Goal: Task Accomplishment & Management: Complete application form

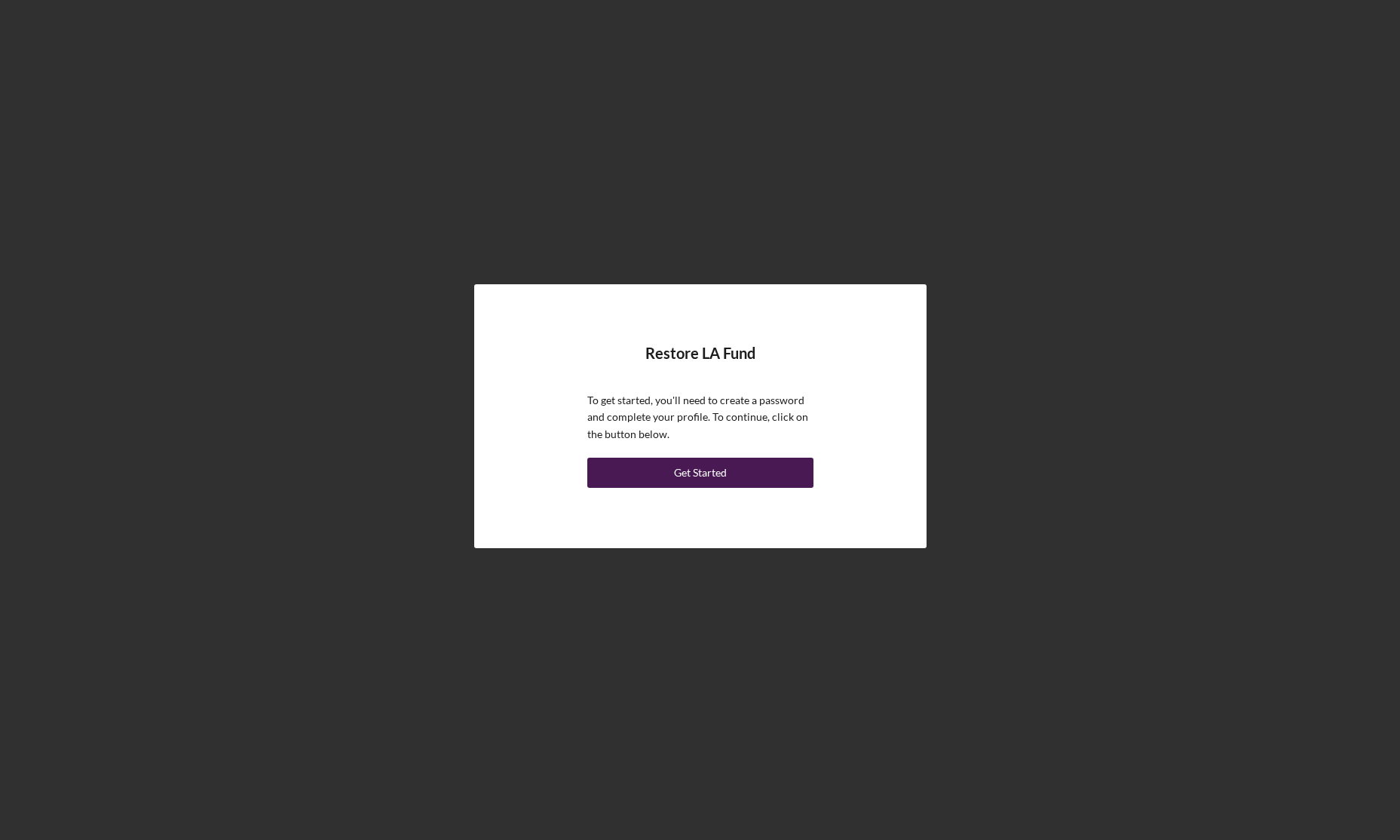
click at [714, 477] on div "Get Started" at bounding box center [700, 472] width 53 height 30
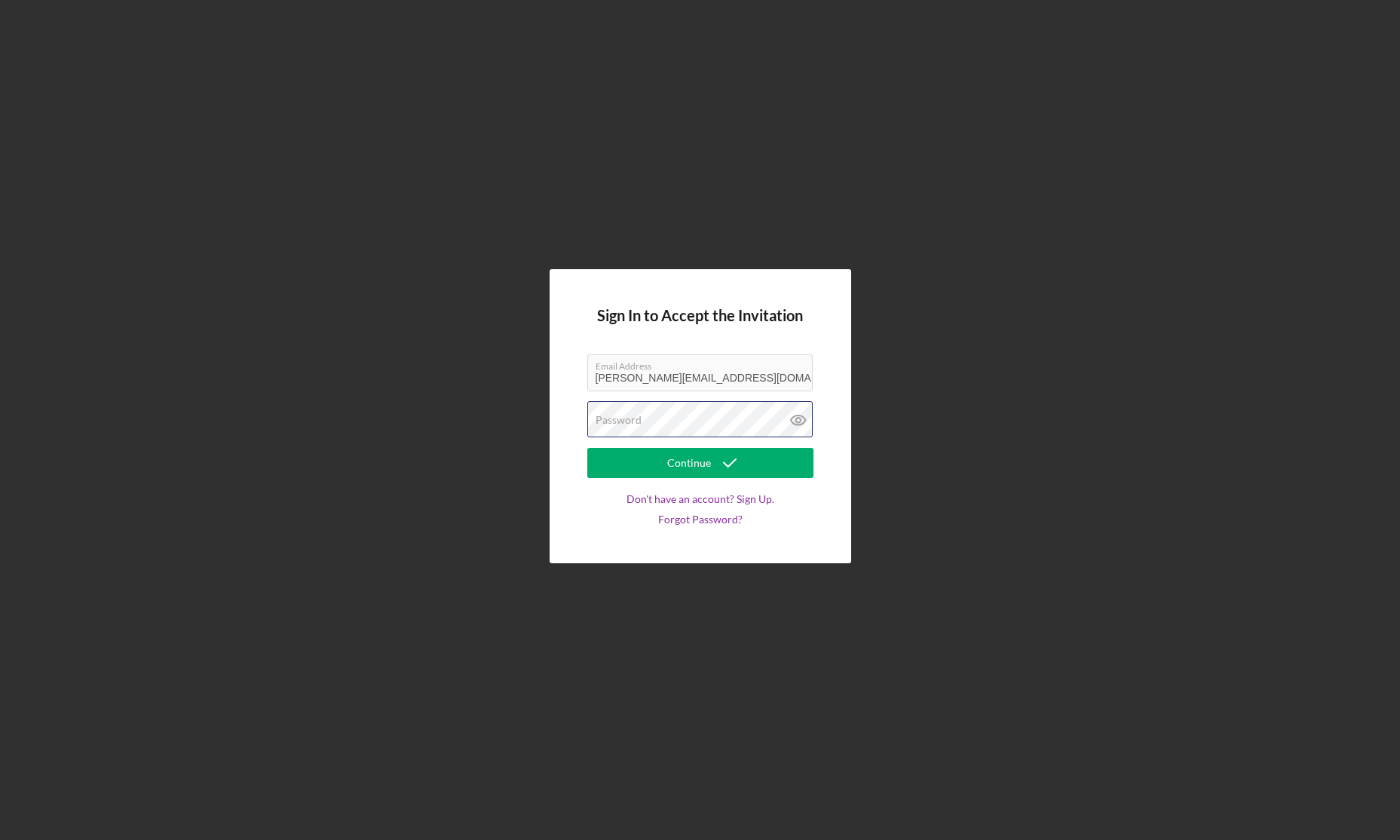
click at [702, 408] on div "Password" at bounding box center [700, 420] width 226 height 37
click at [729, 457] on icon "submit" at bounding box center [730, 463] width 37 height 37
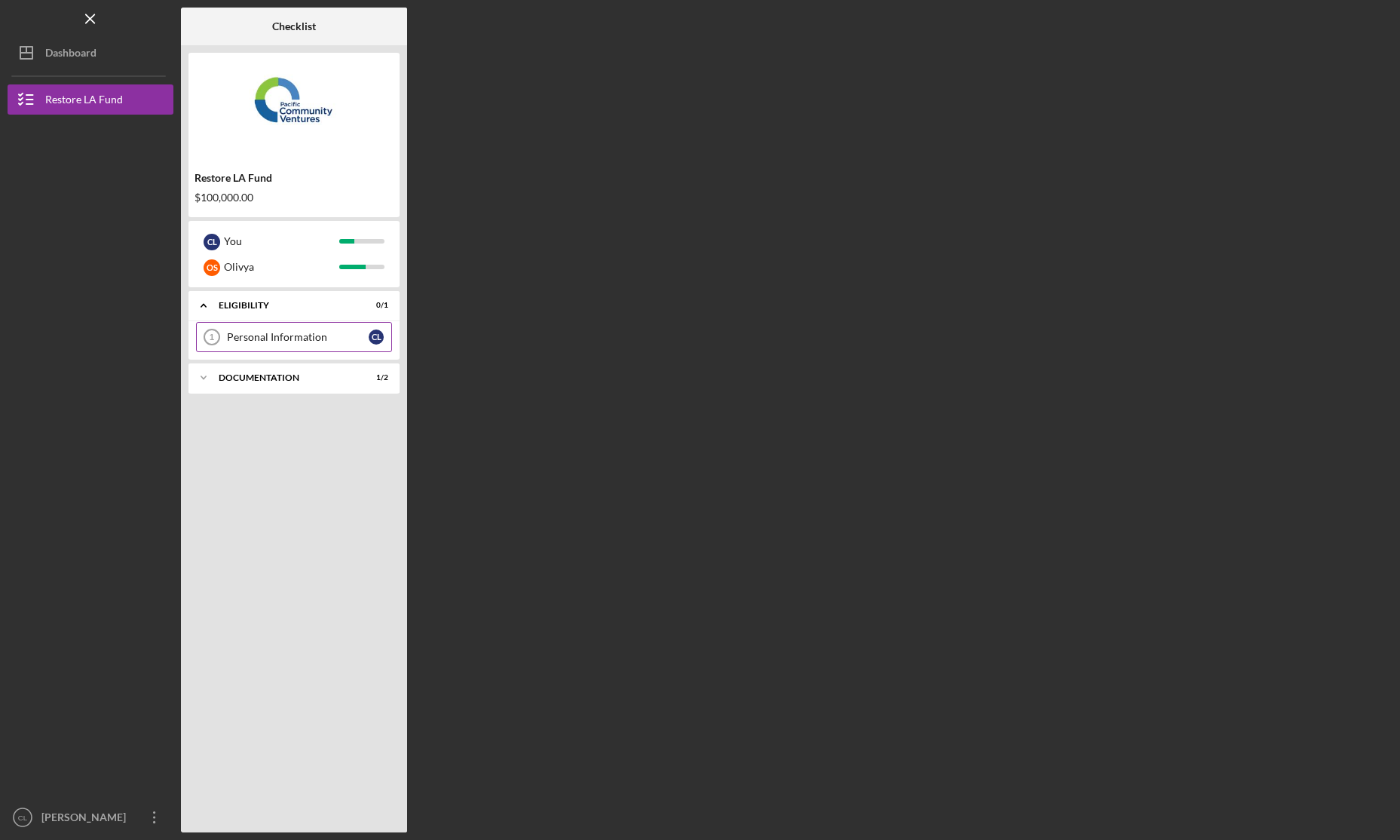
click at [267, 336] on div "Personal Information" at bounding box center [298, 336] width 142 height 12
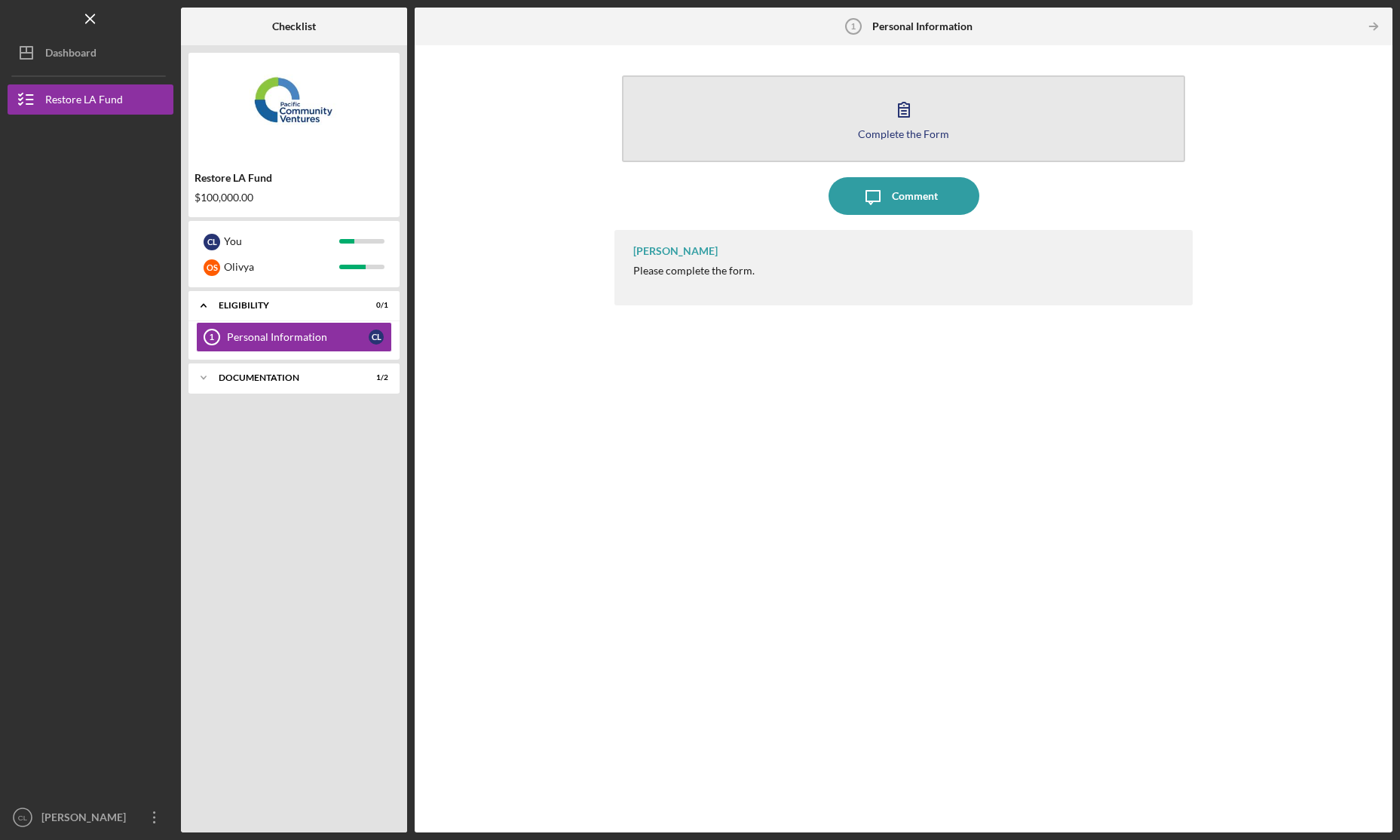
click at [910, 124] on icon "button" at bounding box center [904, 109] width 37 height 37
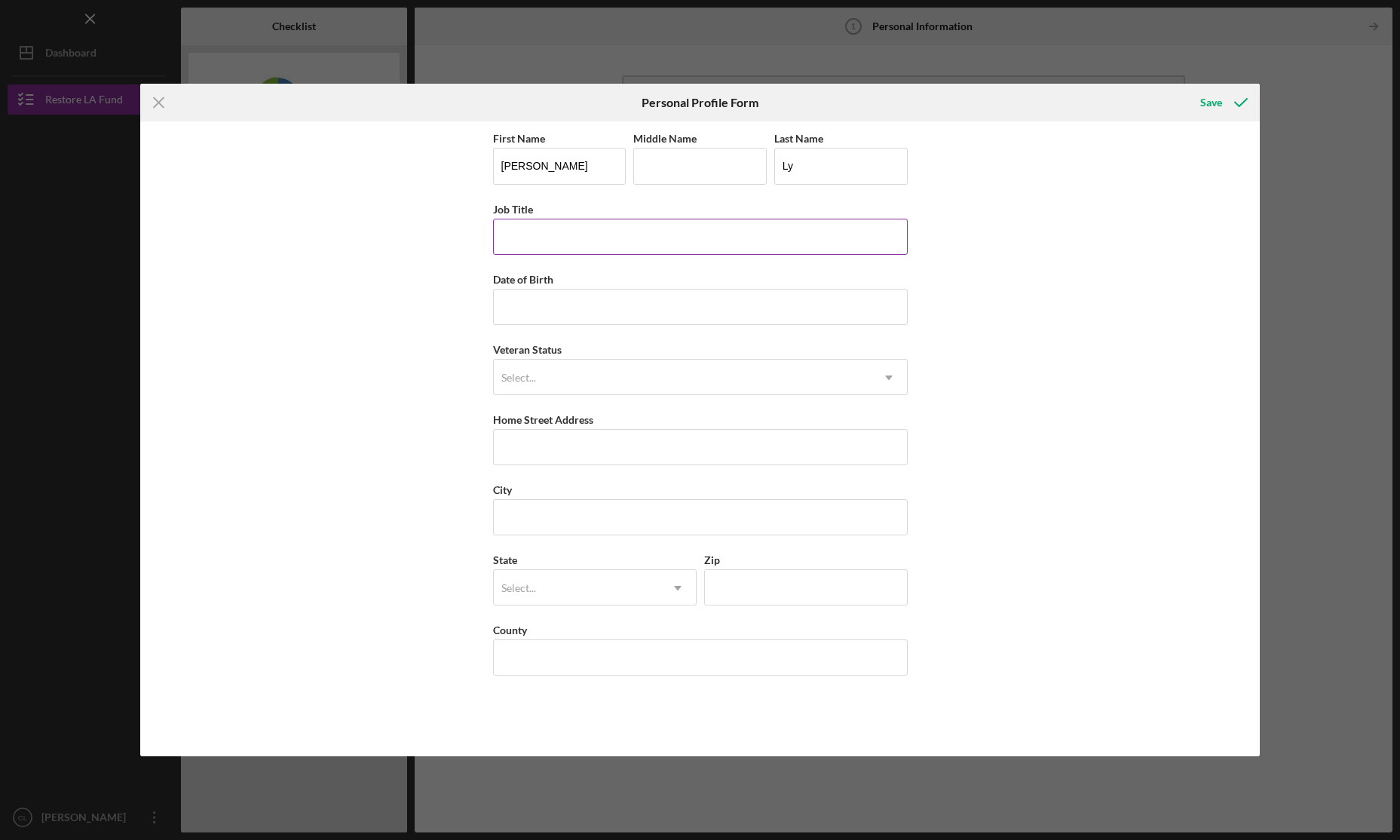
click at [585, 247] on input "Job Title" at bounding box center [700, 237] width 415 height 36
type input "CEO"
type input "[DATE]"
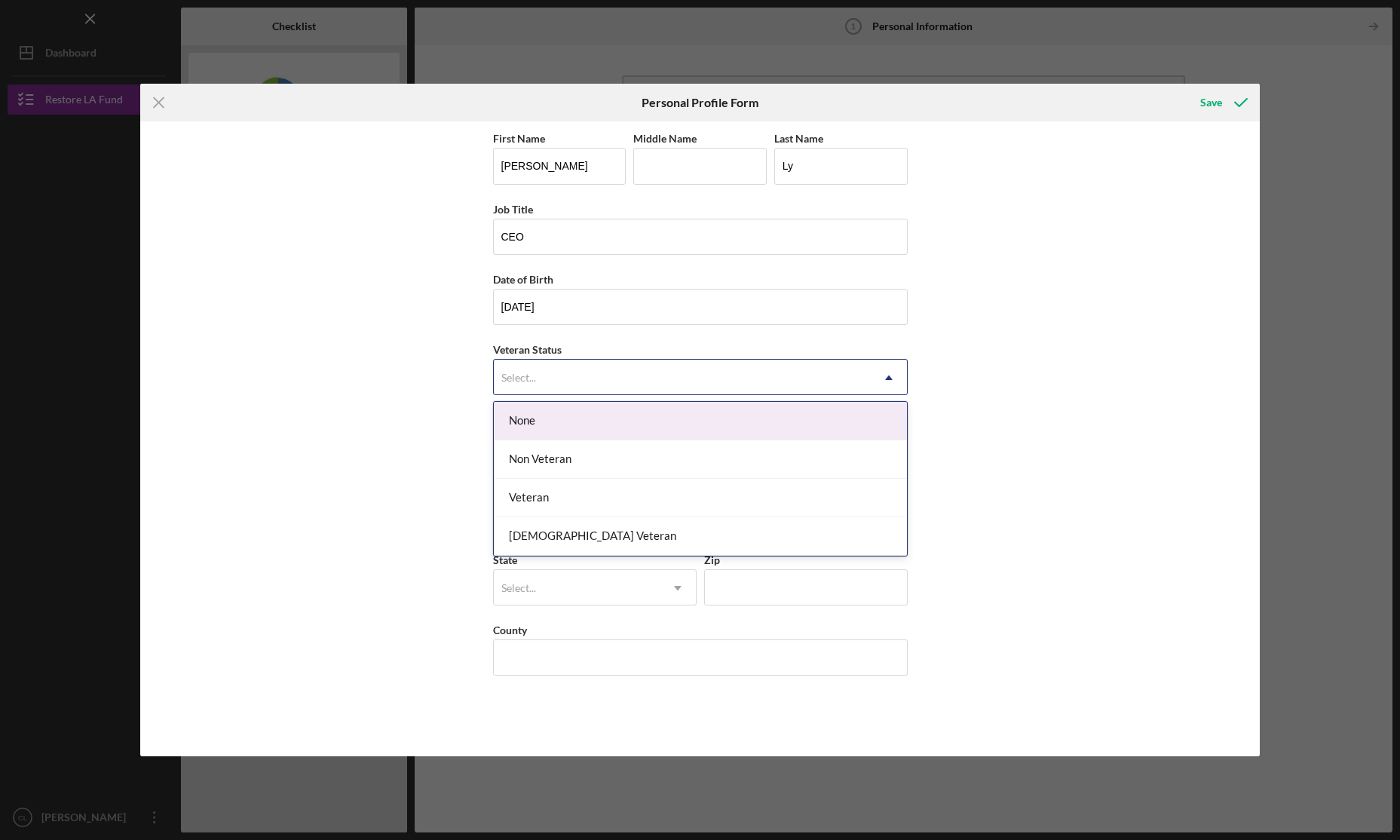
click at [597, 380] on div "Select..." at bounding box center [682, 378] width 377 height 34
click at [590, 417] on div "None" at bounding box center [700, 421] width 413 height 38
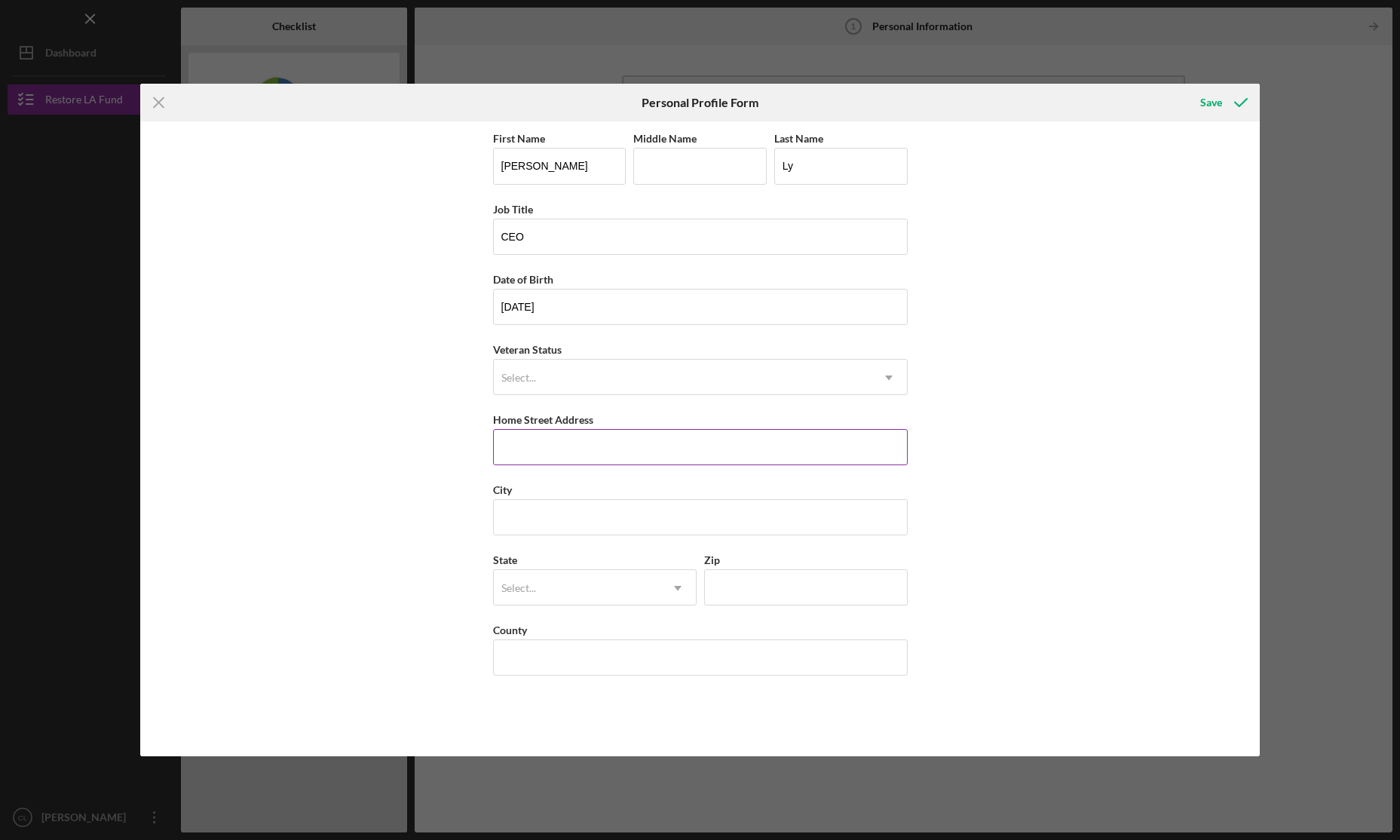
click at [585, 450] on input "Home Street Address" at bounding box center [700, 447] width 415 height 36
type input "[STREET_ADDRESS]"
type input "[GEOGRAPHIC_DATA]"
type input "CA"
type input "90026"
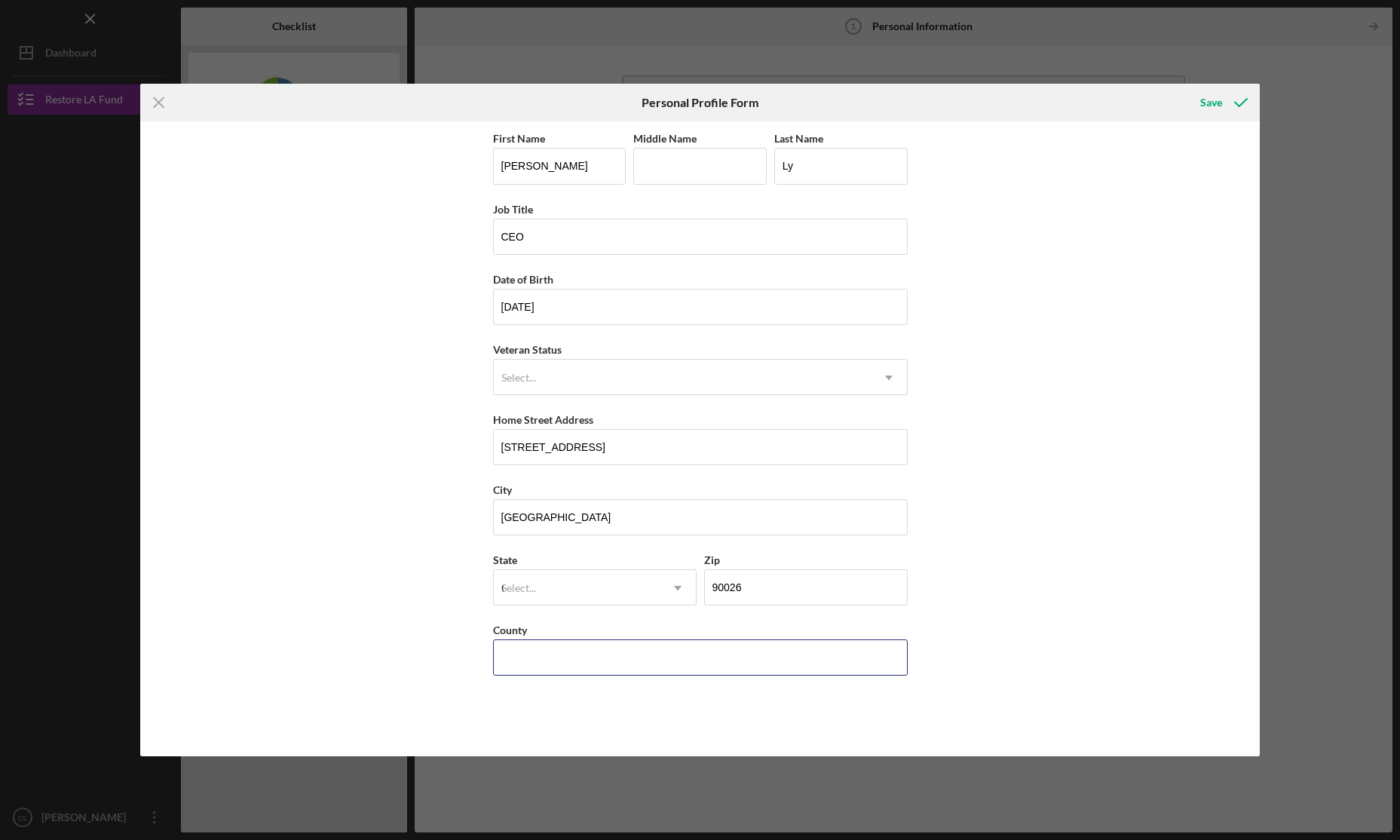
type input "[GEOGRAPHIC_DATA]"
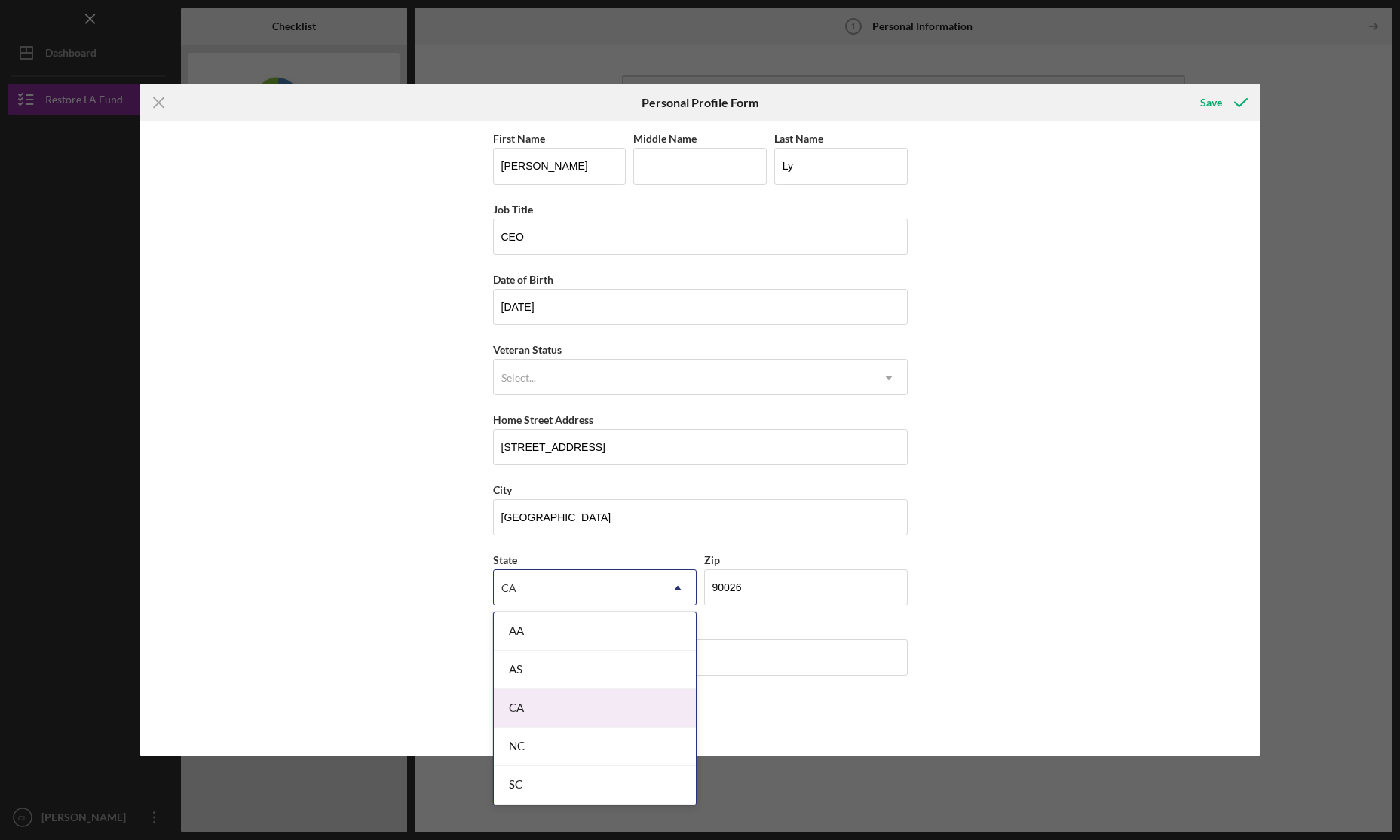
click at [558, 694] on div "CA" at bounding box center [595, 708] width 202 height 38
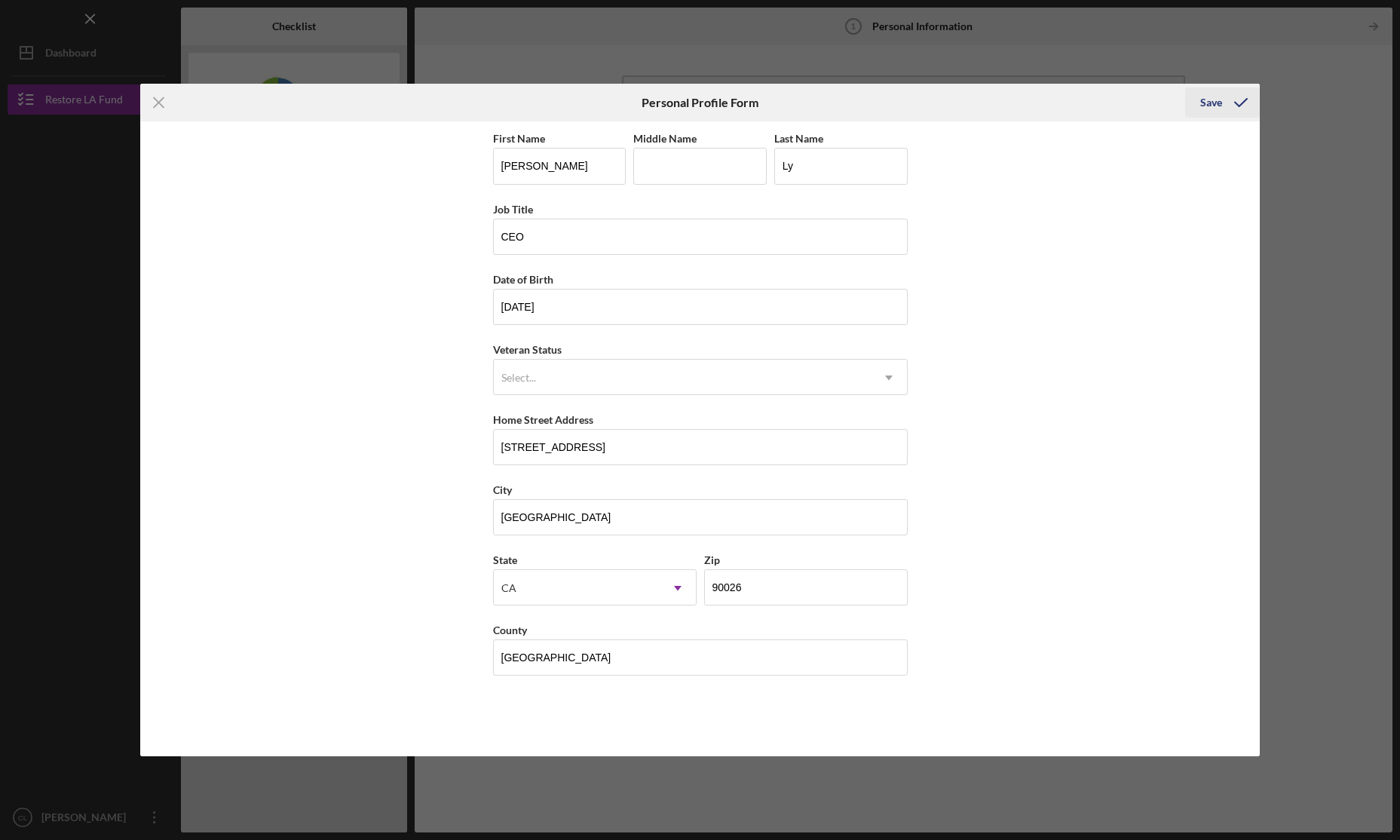
click at [1221, 99] on div "Save" at bounding box center [1212, 102] width 22 height 30
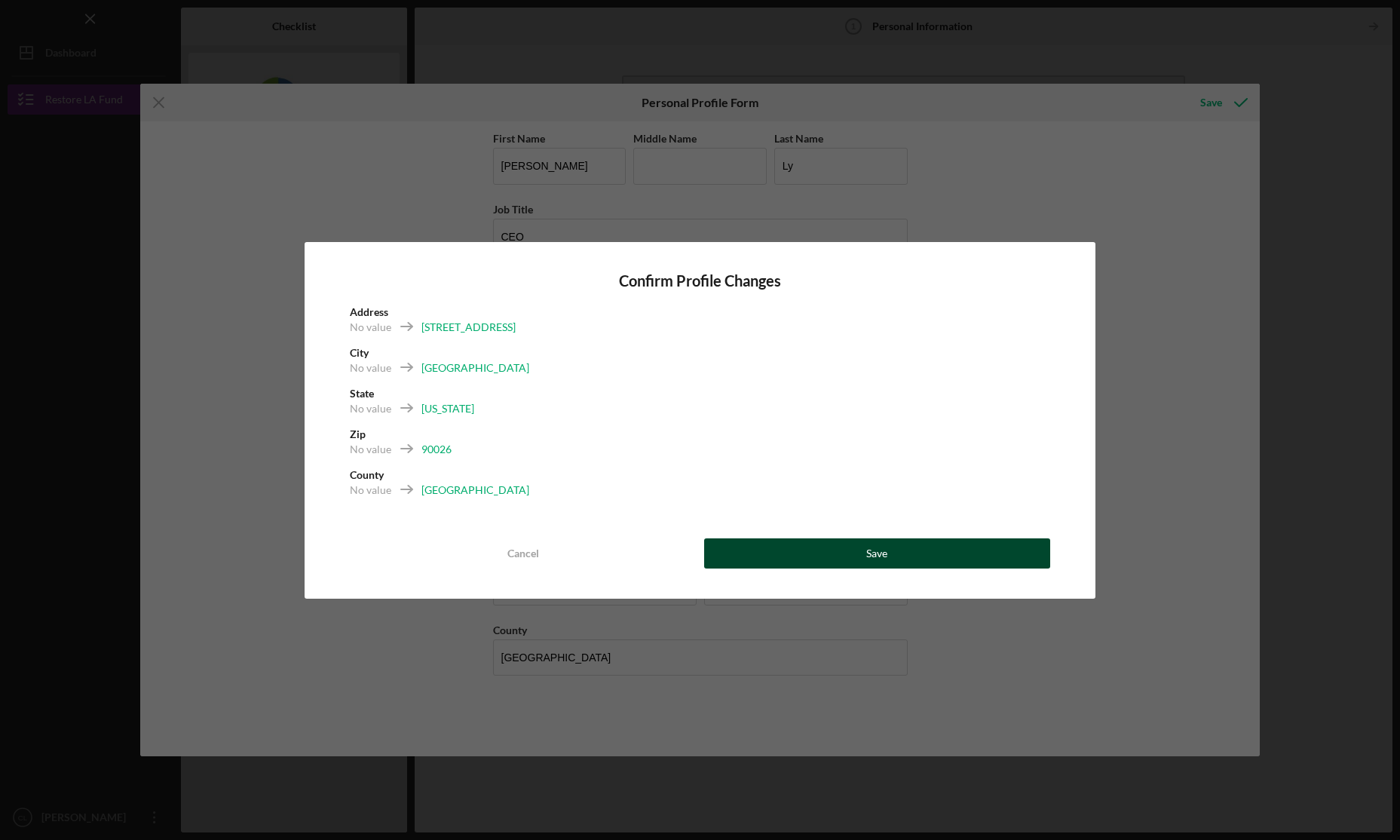
click at [797, 548] on button "Save" at bounding box center [877, 553] width 346 height 30
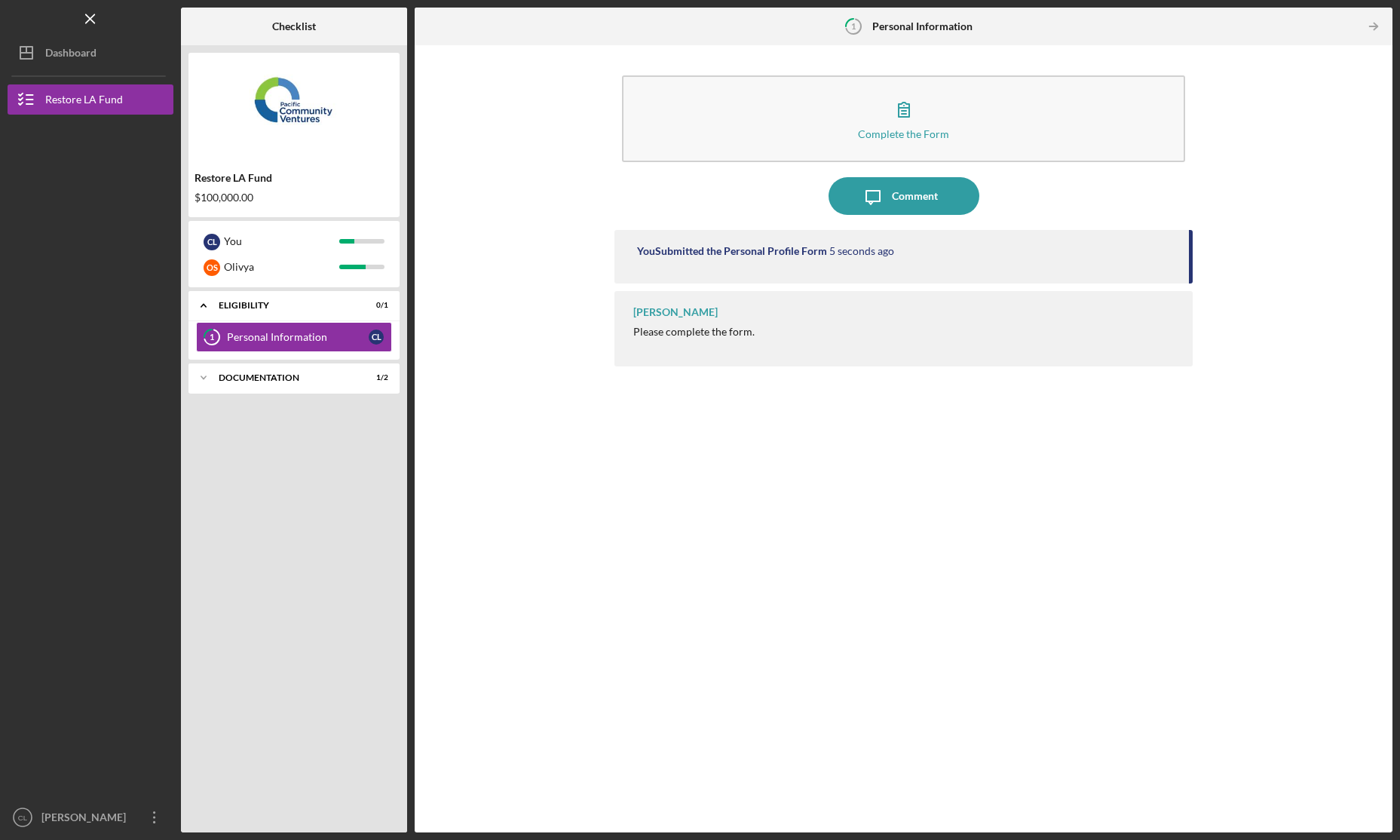
click at [804, 340] on div "[PERSON_NAME] Please complete the form." at bounding box center [903, 329] width 578 height 76
click at [205, 379] on icon "Icon/Expander" at bounding box center [203, 378] width 30 height 30
click at [284, 436] on div "Credit Report Authorization" at bounding box center [298, 439] width 142 height 12
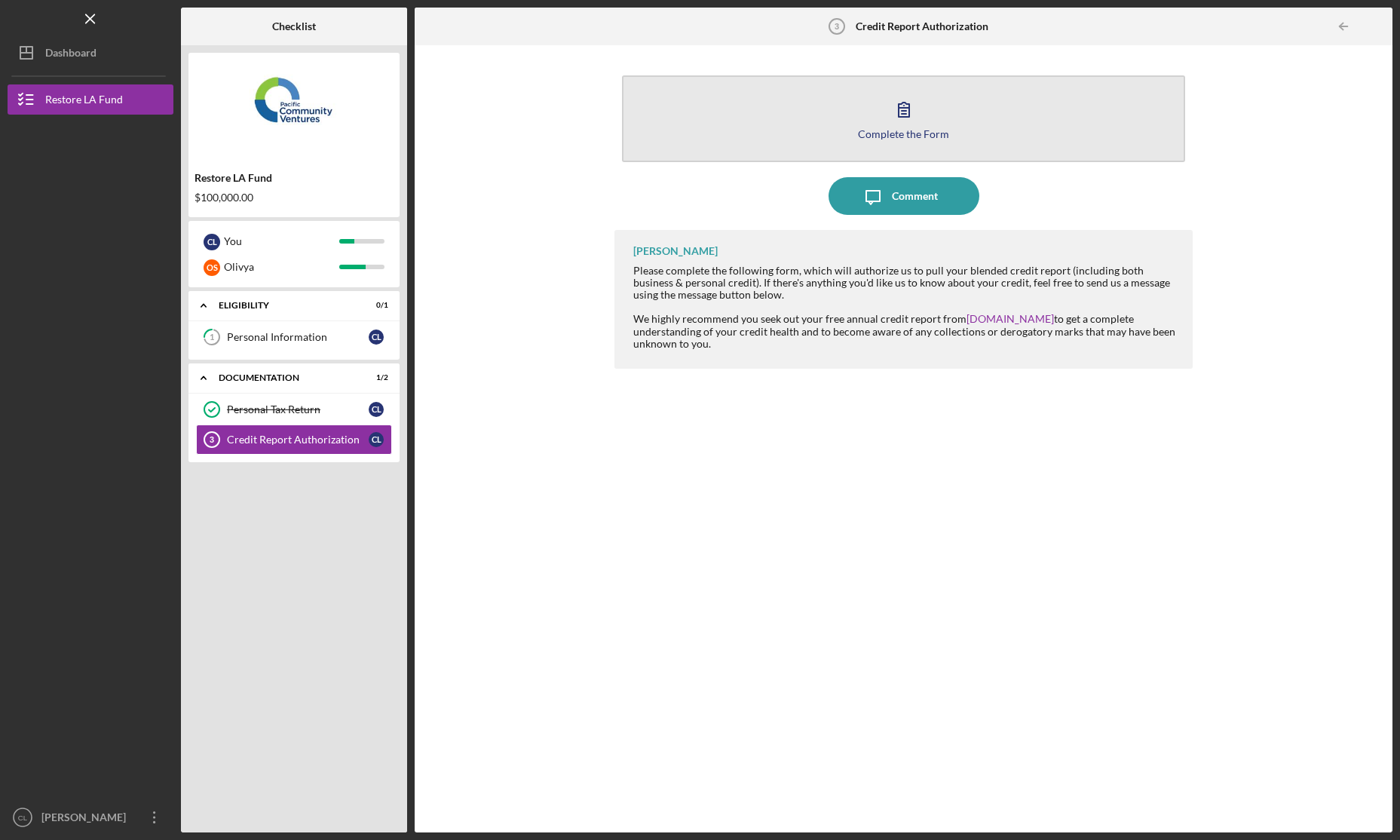
click at [918, 108] on icon "button" at bounding box center [904, 109] width 37 height 37
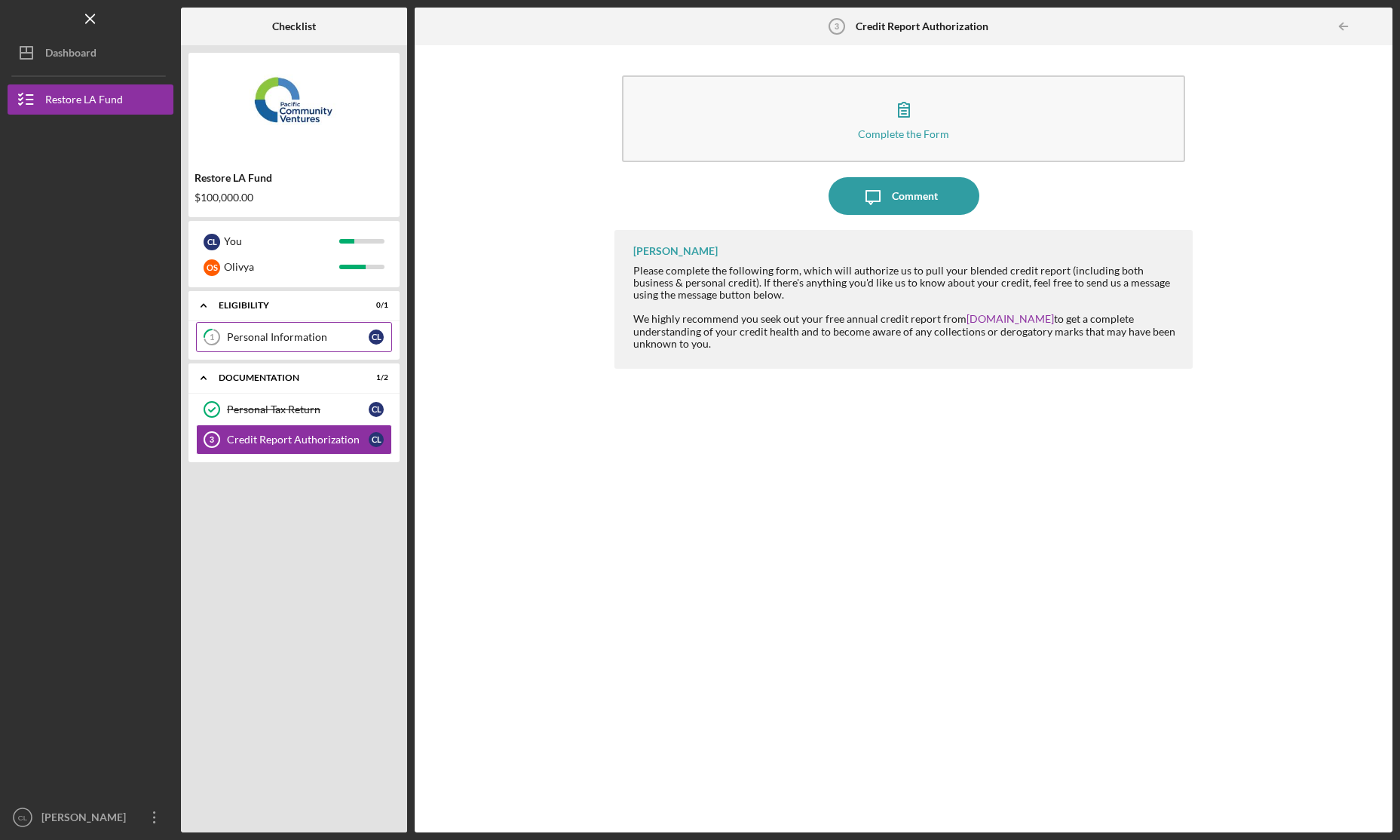
click at [318, 332] on div "Personal Information" at bounding box center [298, 336] width 142 height 12
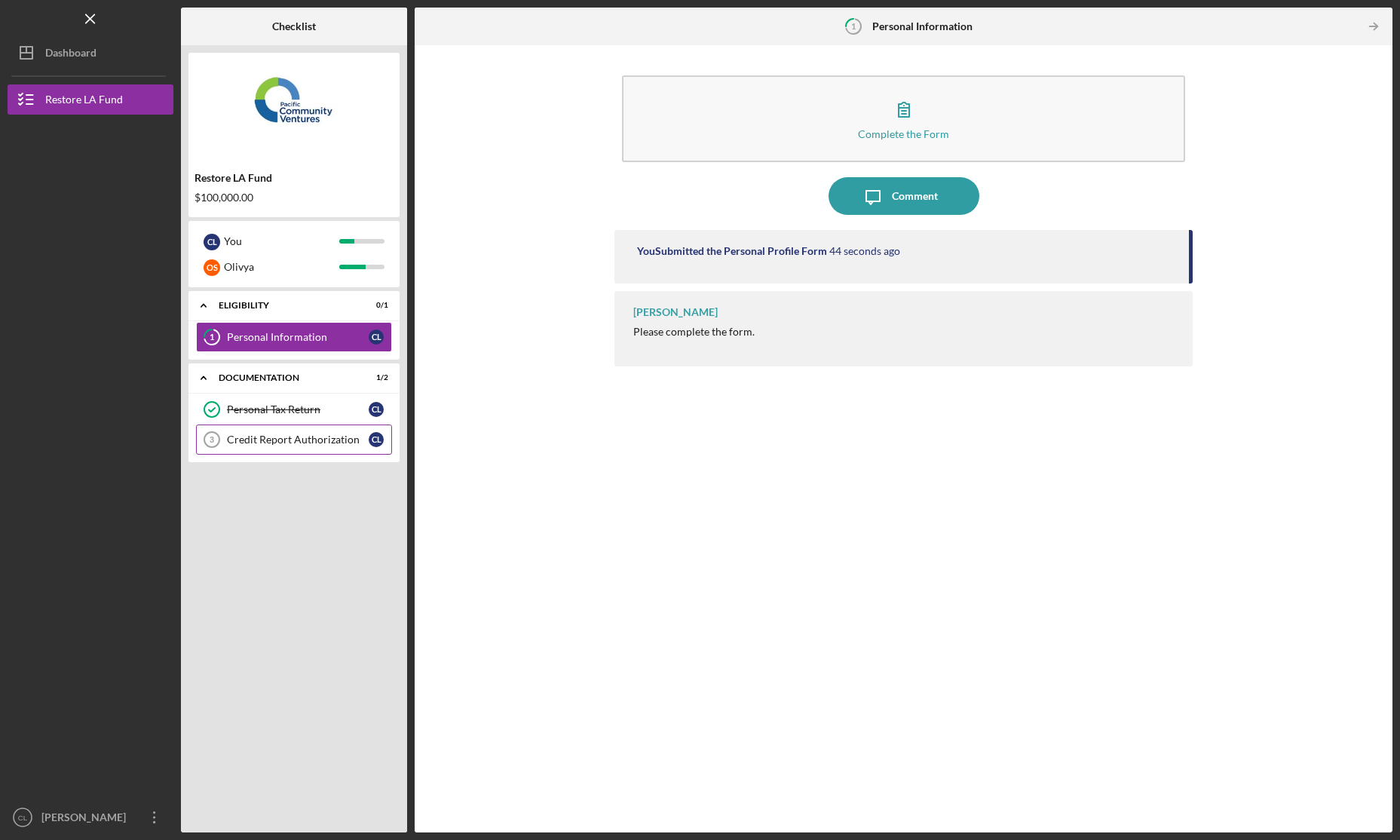
click at [334, 442] on div "Credit Report Authorization" at bounding box center [298, 439] width 142 height 12
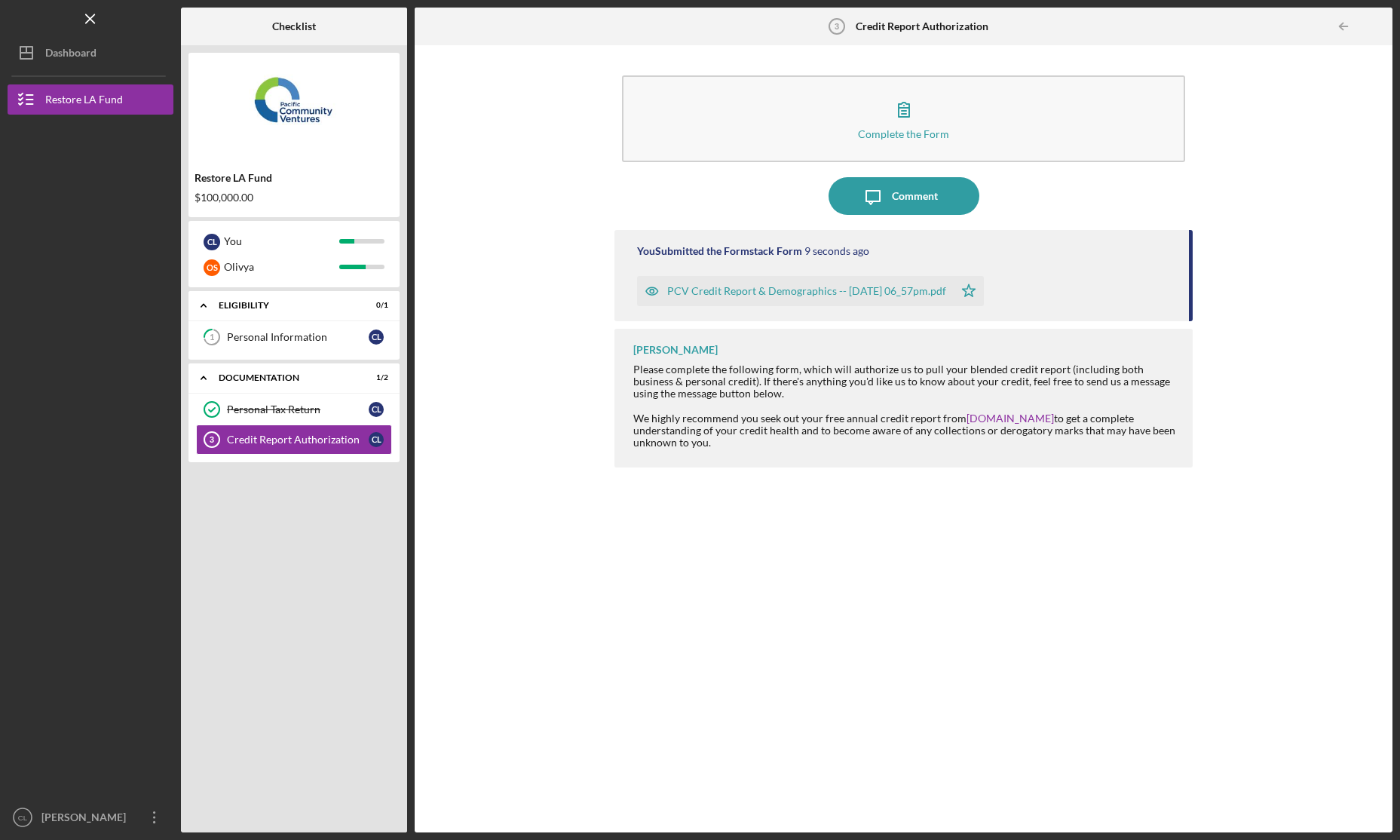
click at [550, 386] on div "Complete the Form Form Icon/Message Comment You Submitted the Formstack Form 9 …" at bounding box center [903, 439] width 963 height 772
click at [1133, 273] on div "PCV Credit Report & Demographics -- [DATE] 06_57pm.pdf Icon/Star" at bounding box center [905, 287] width 536 height 37
click at [933, 191] on div "Comment" at bounding box center [915, 196] width 46 height 37
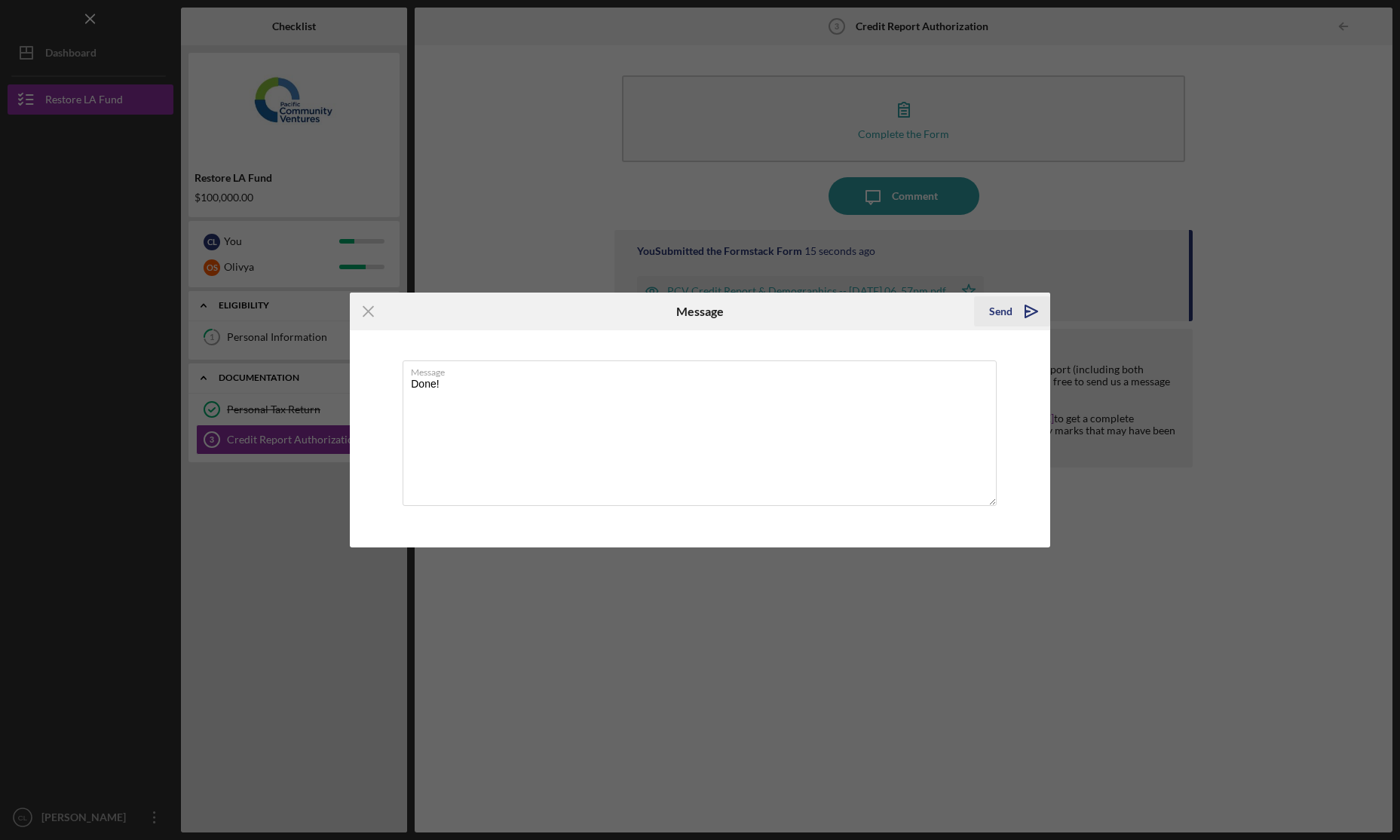
type textarea "Done!"
click at [1016, 309] on icon "Icon/icon-invite-send" at bounding box center [1031, 311] width 37 height 37
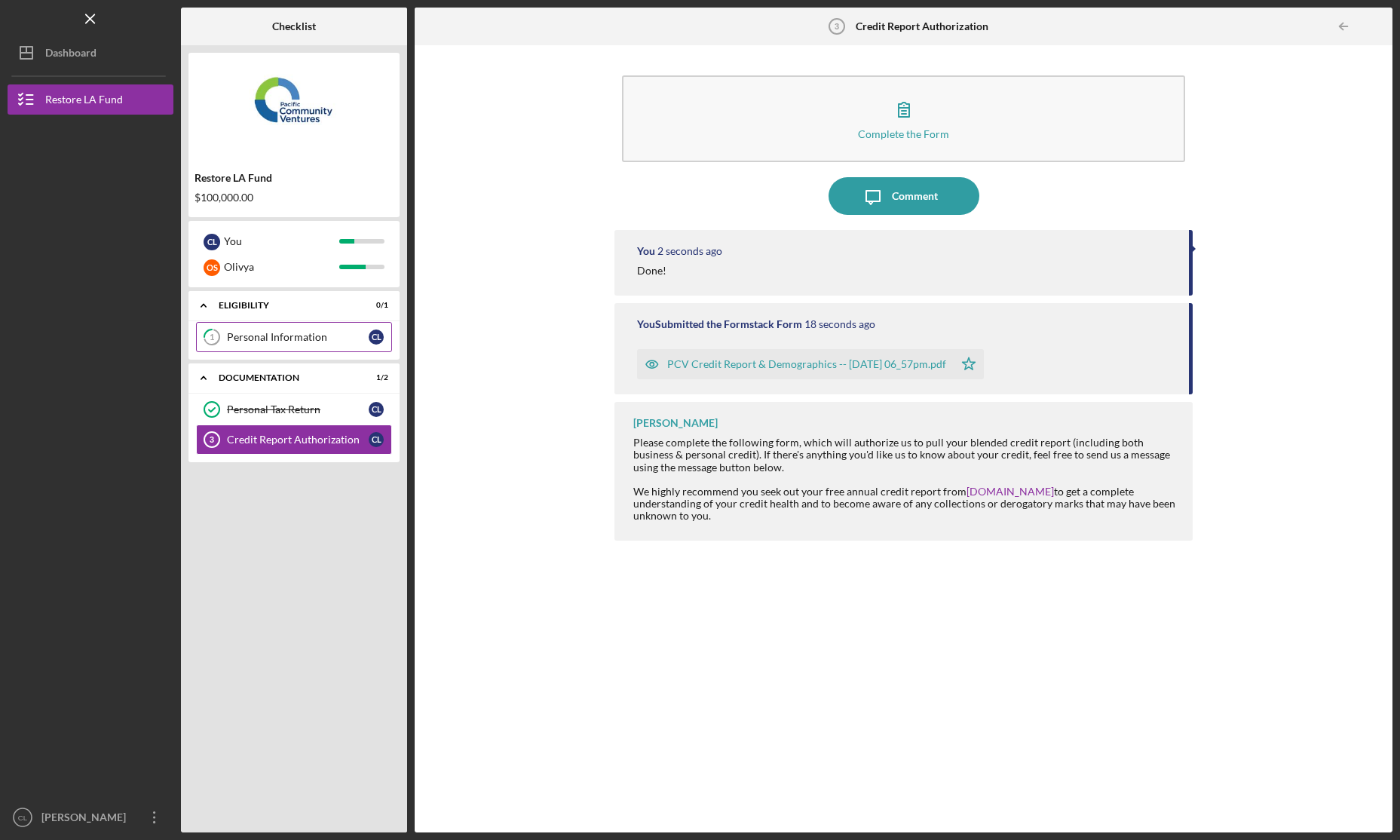
click at [276, 341] on div "Personal Information" at bounding box center [298, 336] width 142 height 12
